Goal: Information Seeking & Learning: Learn about a topic

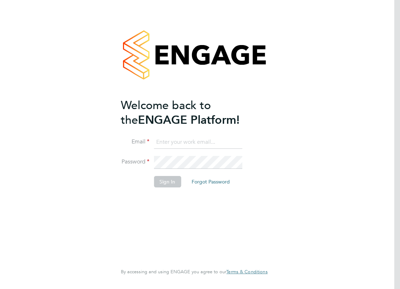
type input "chrisfeihn@jambo.co"
click at [167, 182] on button "Sign In" at bounding box center [167, 181] width 27 height 11
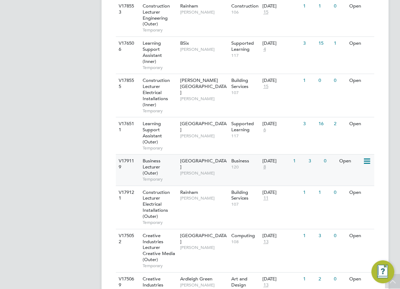
scroll to position [465, 0]
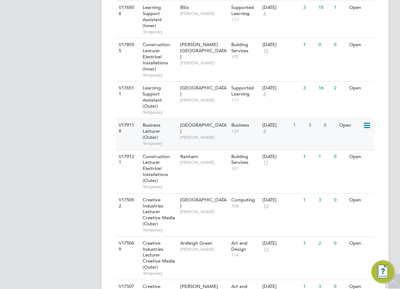
click at [204, 122] on span "[GEOGRAPHIC_DATA]" at bounding box center [203, 128] width 46 height 12
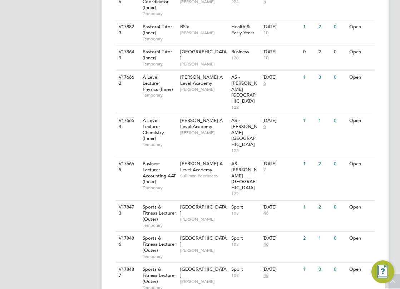
scroll to position [1001, 0]
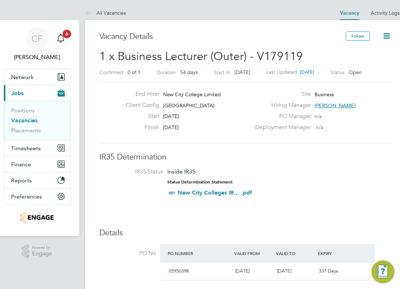
scroll to position [107, 0]
